Goal: Task Accomplishment & Management: Use online tool/utility

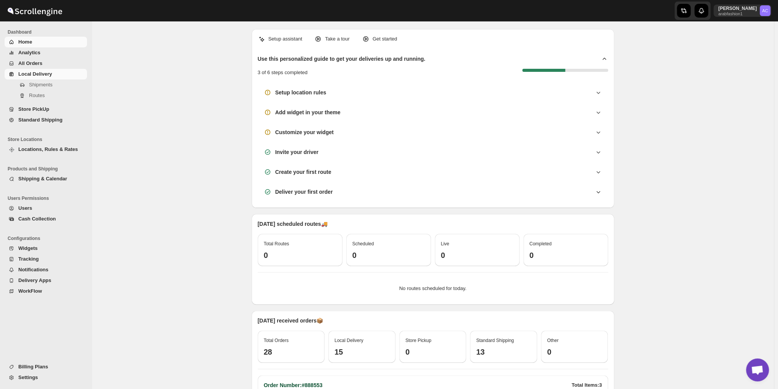
click at [31, 74] on span "Local Delivery" at bounding box center [35, 74] width 34 height 6
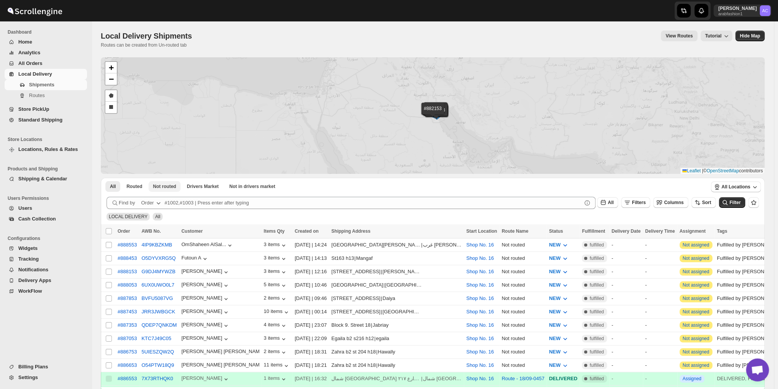
click at [155, 69] on div "#888553 #888453 #888153 #888053 #887853 #887453 #887353 #887053 #886753 #886653…" at bounding box center [433, 115] width 664 height 116
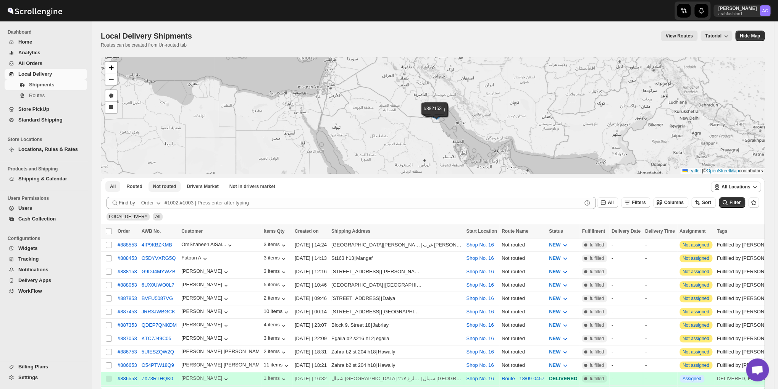
click at [166, 185] on span "Not routed" at bounding box center [164, 186] width 23 height 6
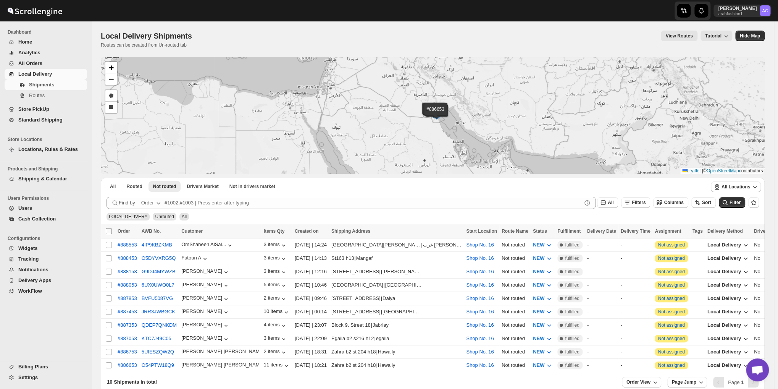
click at [108, 229] on input "Select all shipments" at bounding box center [109, 231] width 6 height 6
checkbox input "true"
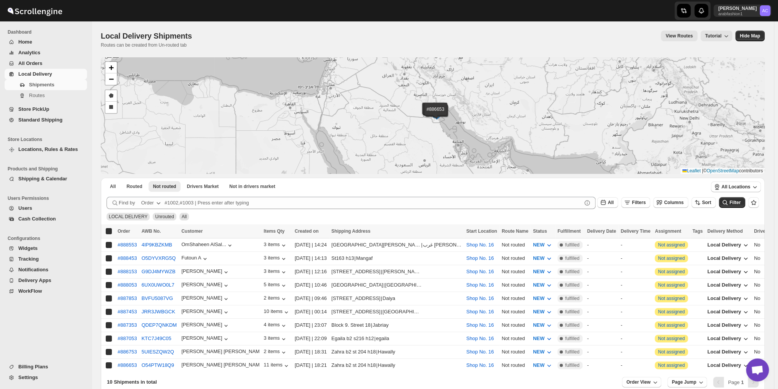
checkbox input "true"
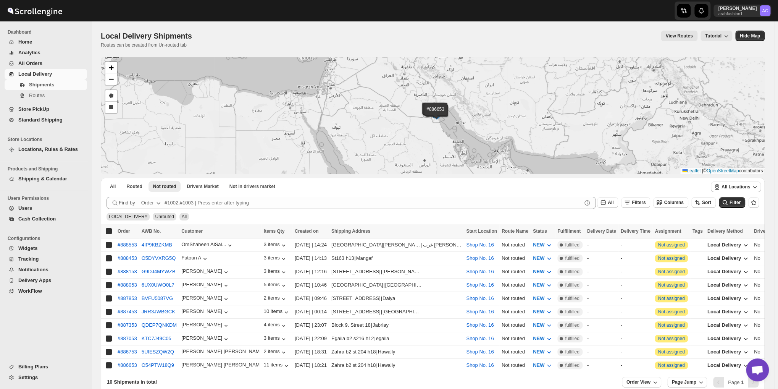
checkbox input "true"
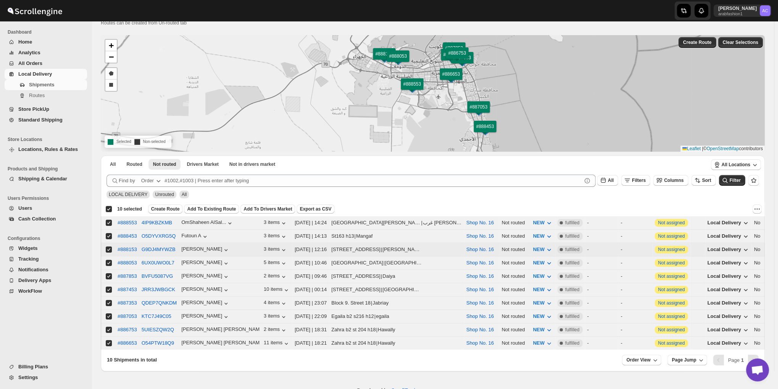
scroll to position [40, 0]
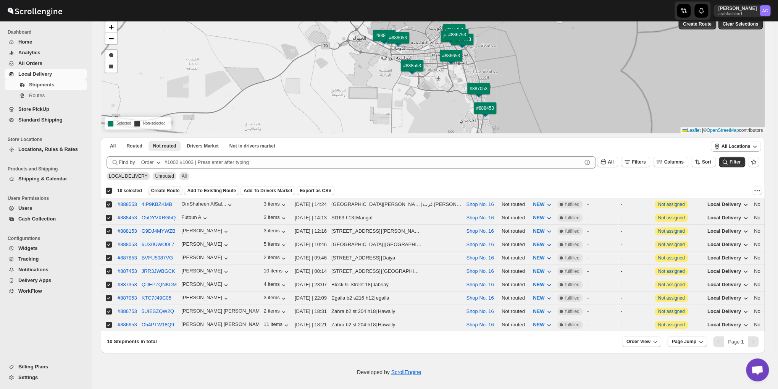
click at [166, 190] on span "Create Route" at bounding box center [165, 190] width 29 height 6
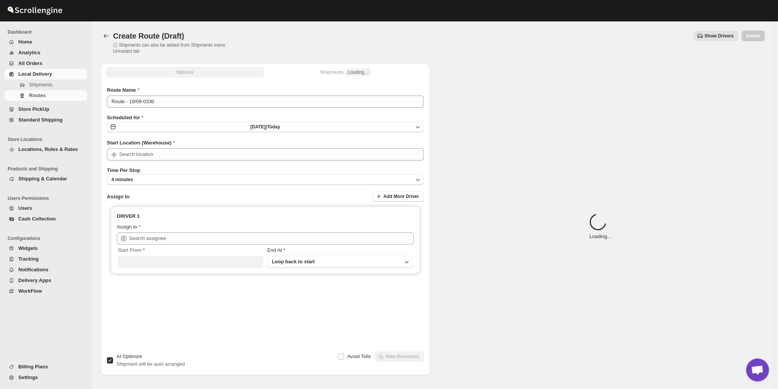
type input "Shop No. 16"
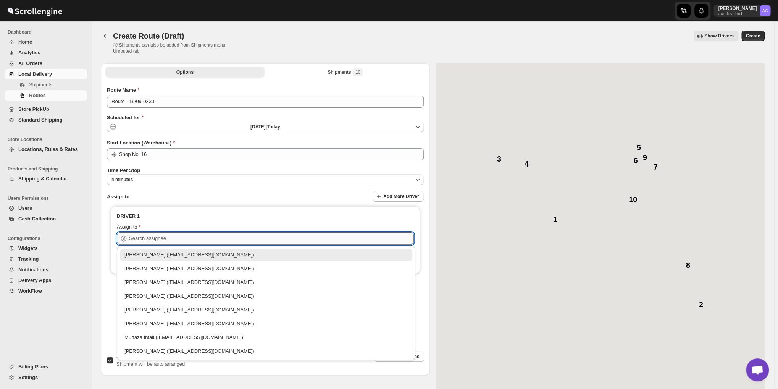
click at [169, 235] on input "text" at bounding box center [271, 238] width 285 height 12
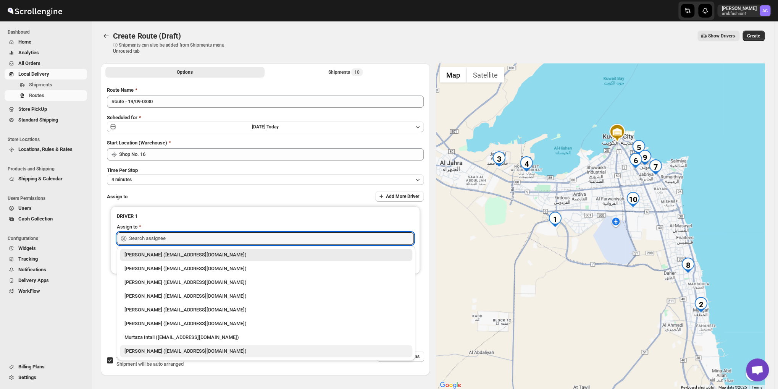
click at [147, 349] on div "[PERSON_NAME] ([EMAIL_ADDRESS][DOMAIN_NAME])" at bounding box center [265, 351] width 283 height 8
type input "[PERSON_NAME] ([EMAIL_ADDRESS][DOMAIN_NAME])"
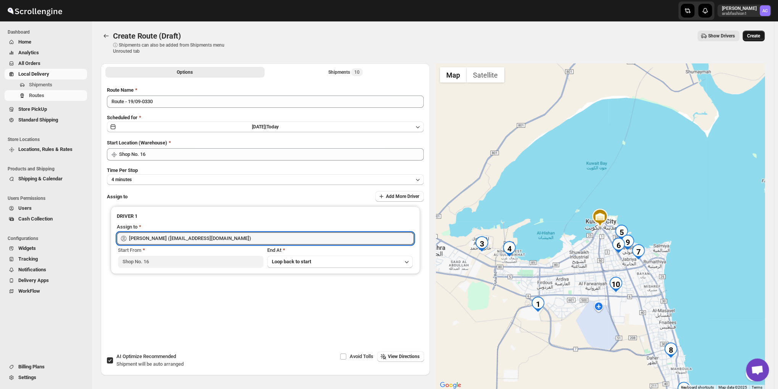
click at [758, 36] on span "Create" at bounding box center [753, 36] width 13 height 6
